Goal: Navigation & Orientation: Find specific page/section

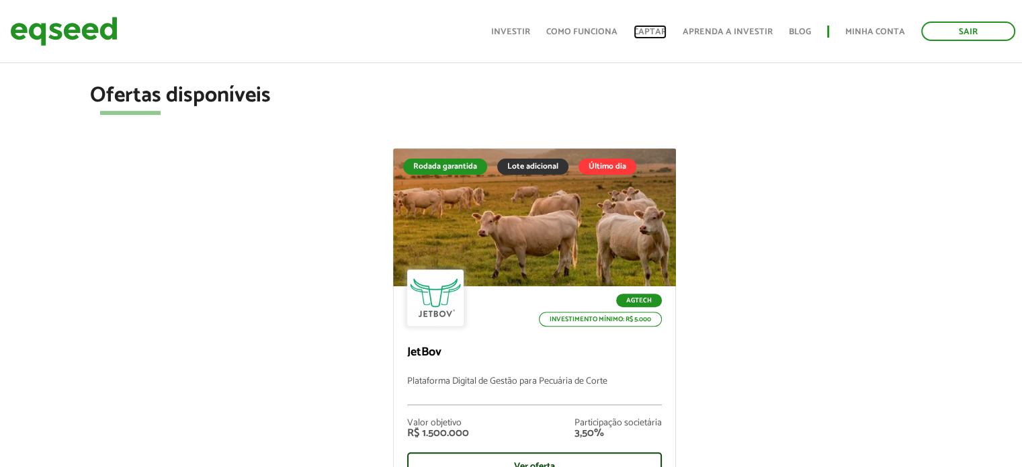
click at [657, 29] on link "Captar" at bounding box center [650, 32] width 33 height 9
click at [1002, 33] on link "Sair" at bounding box center [968, 31] width 94 height 19
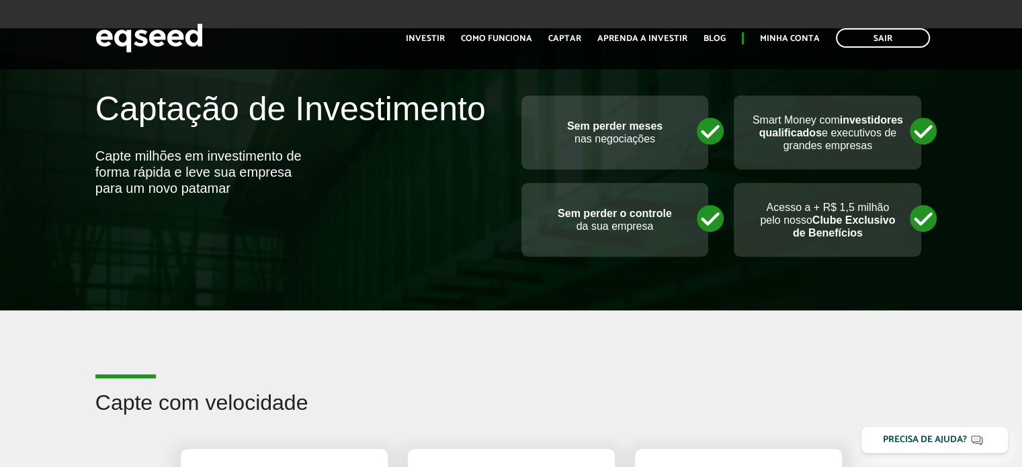
scroll to position [564, 0]
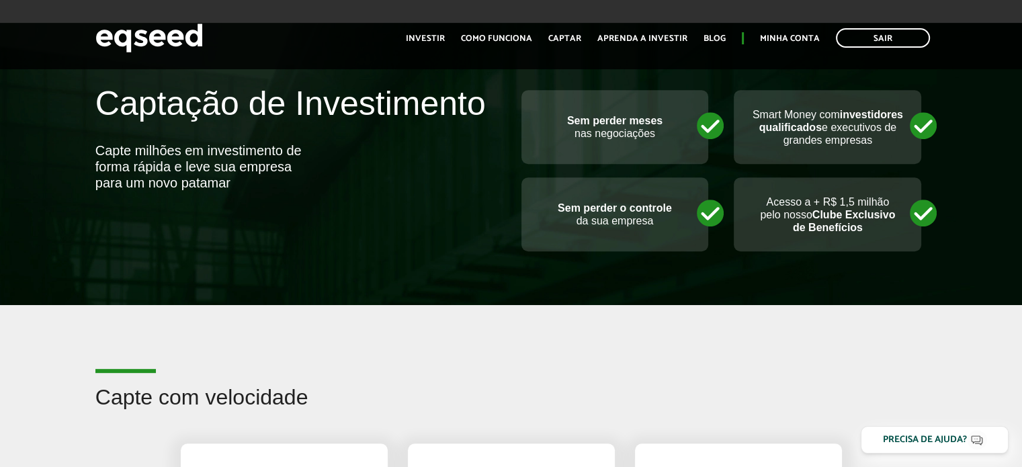
drag, startPoint x: 1024, startPoint y: 32, endPoint x: 1032, endPoint y: 87, distance: 55.6
